Goal: Information Seeking & Learning: Learn about a topic

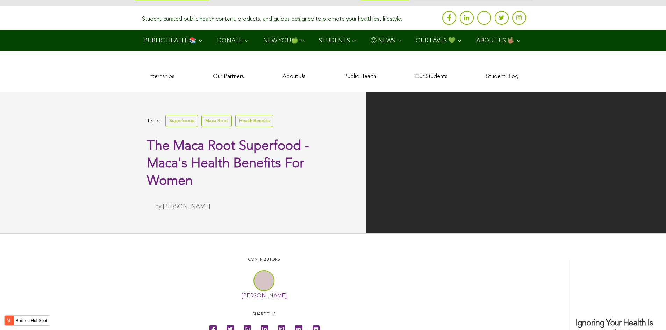
scroll to position [1420, 0]
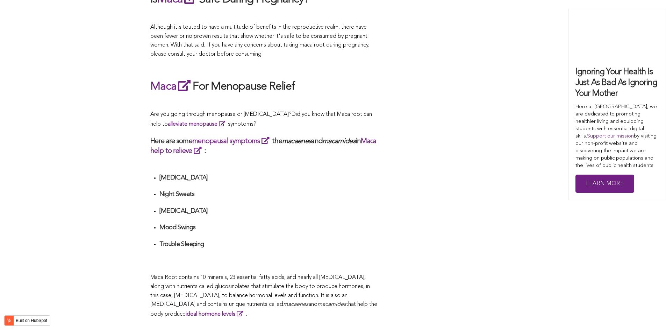
click at [247, 174] on h4 "[MEDICAL_DATA]" at bounding box center [269, 178] width 218 height 8
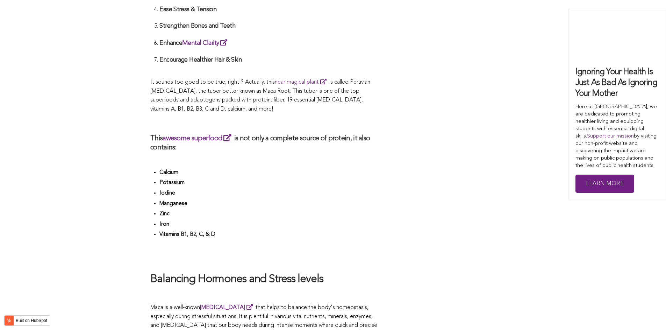
scroll to position [980, 0]
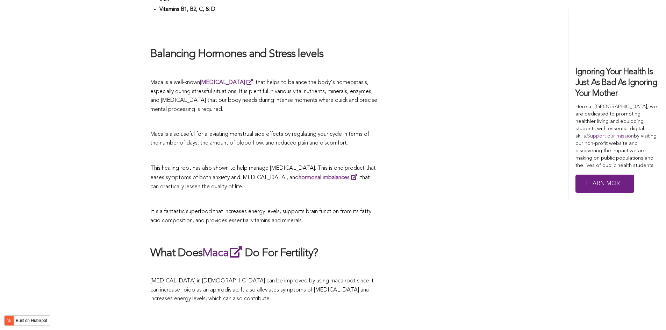
click at [260, 165] on span "This healing root has also shown to help manage [MEDICAL_DATA]. This is one pro…" at bounding box center [263, 177] width 226 height 24
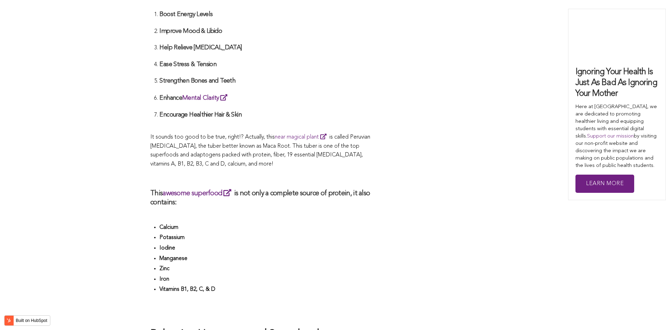
scroll to position [1681, 0]
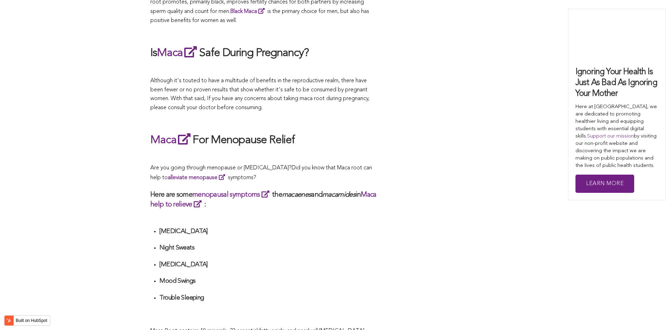
scroll to position [1886, 0]
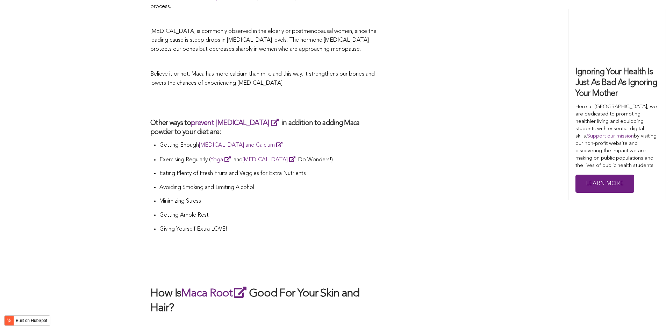
click at [314, 183] on p "Avoiding Smoking and Limiting Alcohol" at bounding box center [269, 187] width 218 height 9
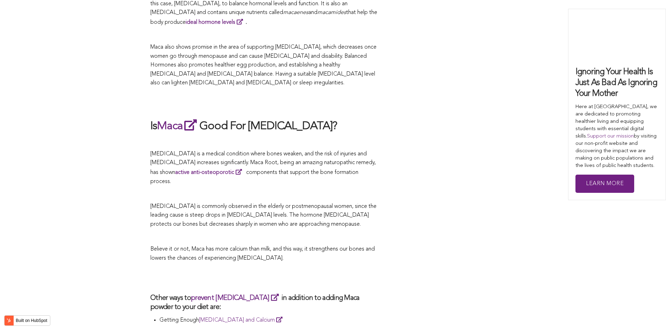
scroll to position [2823, 0]
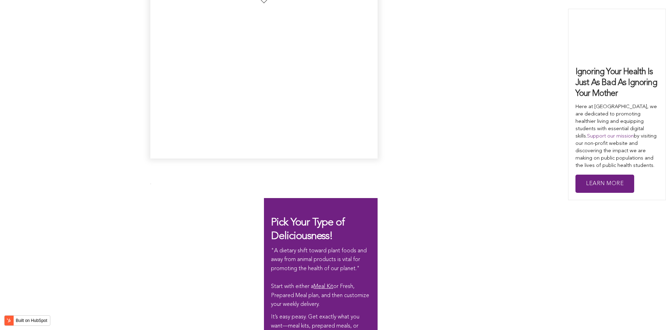
click at [269, 189] on div "Pick Your Type of Deliciousness! "A dietary shift toward plant foods and away f…" at bounding box center [333, 311] width 666 height 245
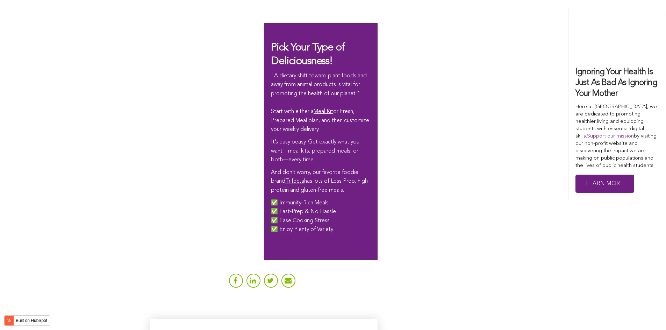
scroll to position [1831, 0]
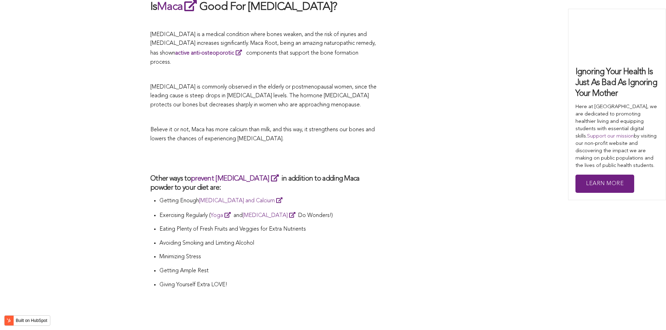
click at [317, 174] on h3 "Other ways to prevent [MEDICAL_DATA] in addition to adding Maca powder to your …" at bounding box center [263, 183] width 227 height 19
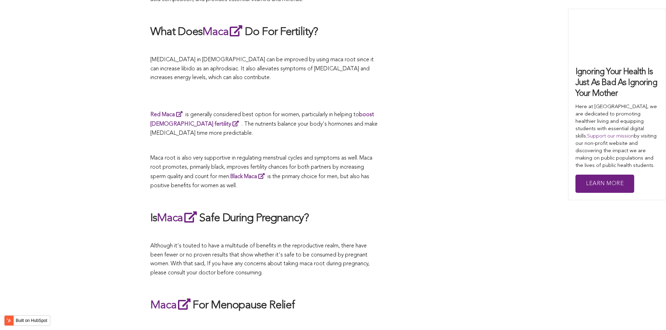
scroll to position [1732, 0]
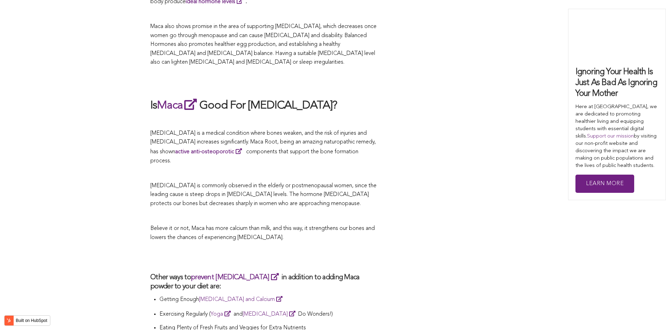
click at [239, 183] on span "[MEDICAL_DATA] is commonly observed in the elderly or postmenopausal women, sin…" at bounding box center [263, 194] width 226 height 23
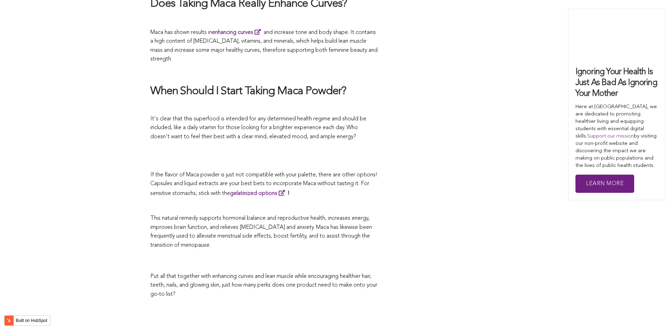
scroll to position [2168, 0]
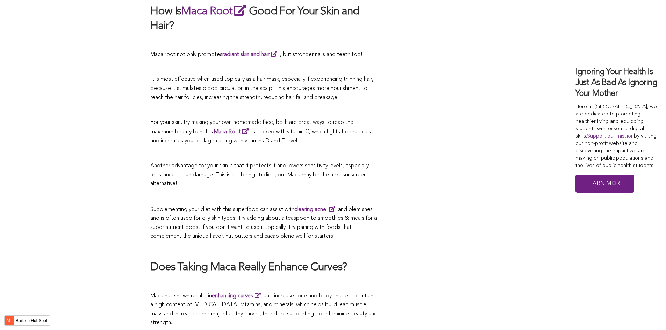
click at [340, 6] on h2 "How Is Maca Root Good For Your Skin and Hair?" at bounding box center [263, 18] width 227 height 30
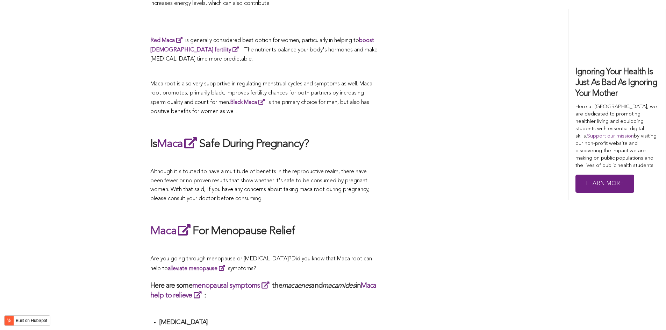
click at [293, 169] on span "Although it's touted to have a multitude of benefits in the reproductive realm,…" at bounding box center [259, 185] width 219 height 33
